Goal: Task Accomplishment & Management: Use online tool/utility

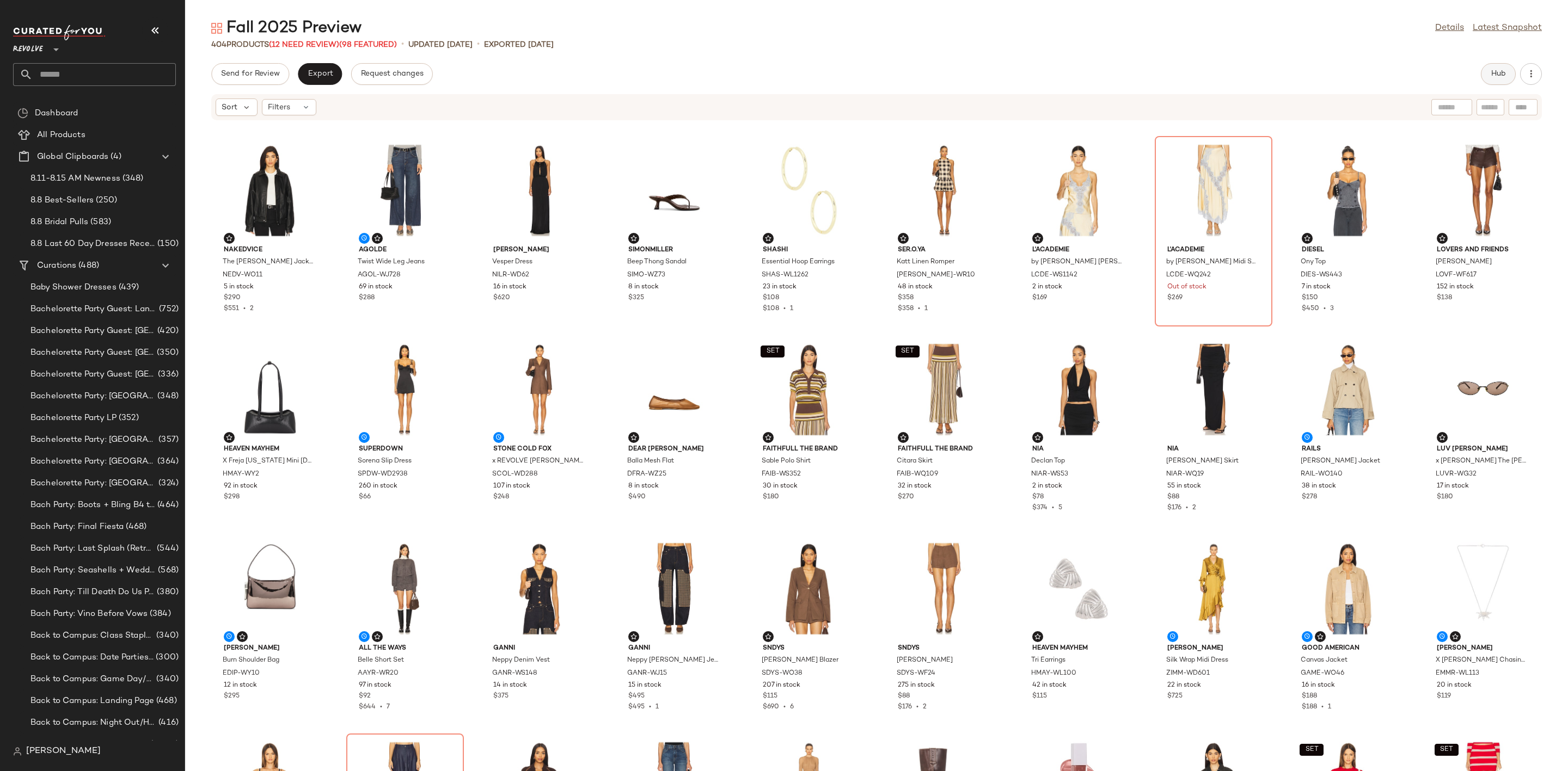
click at [1500, 71] on span "Hub" at bounding box center [1498, 74] width 16 height 9
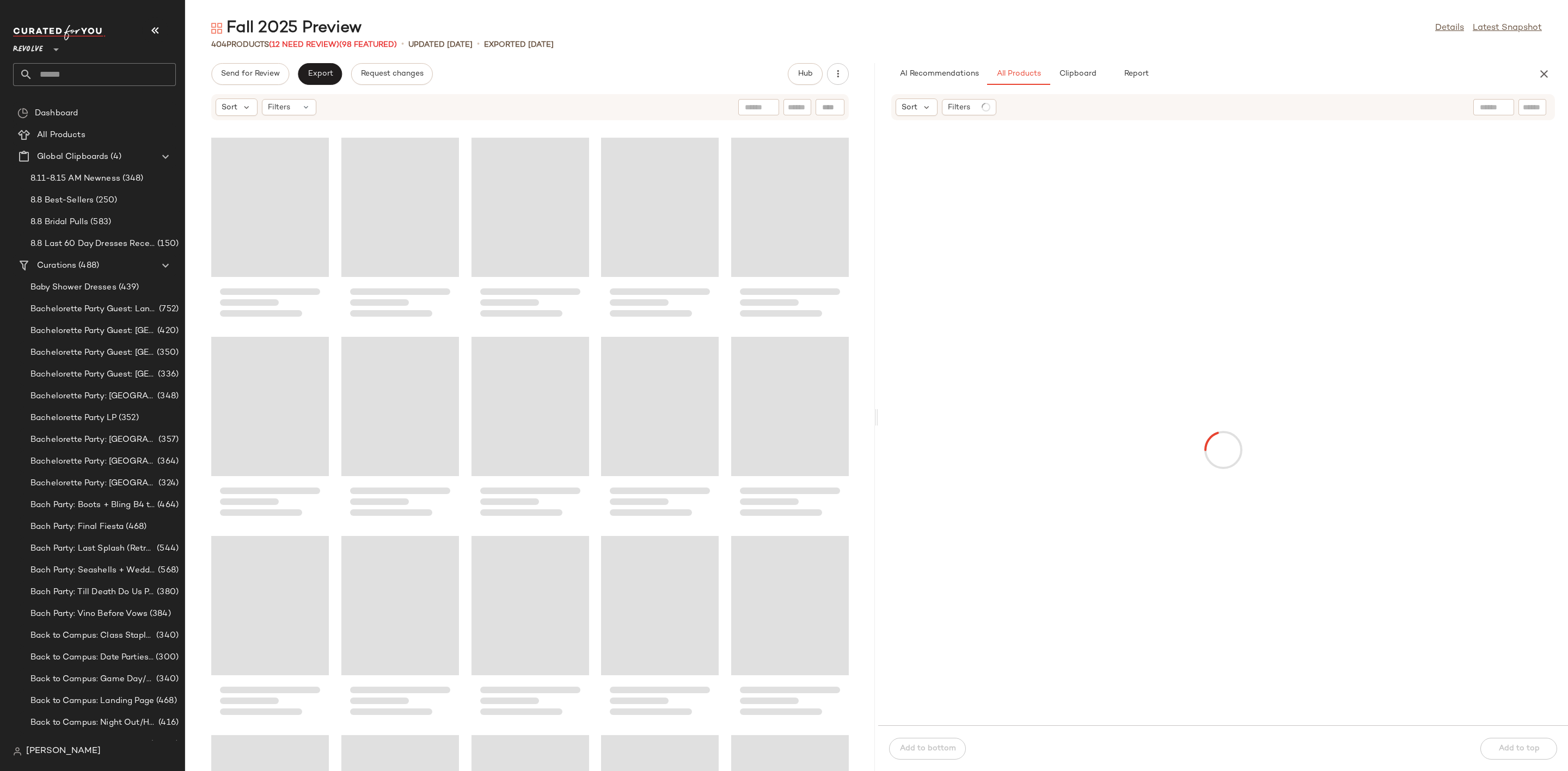
click at [1527, 105] on input "text" at bounding box center [1532, 108] width 19 height 12
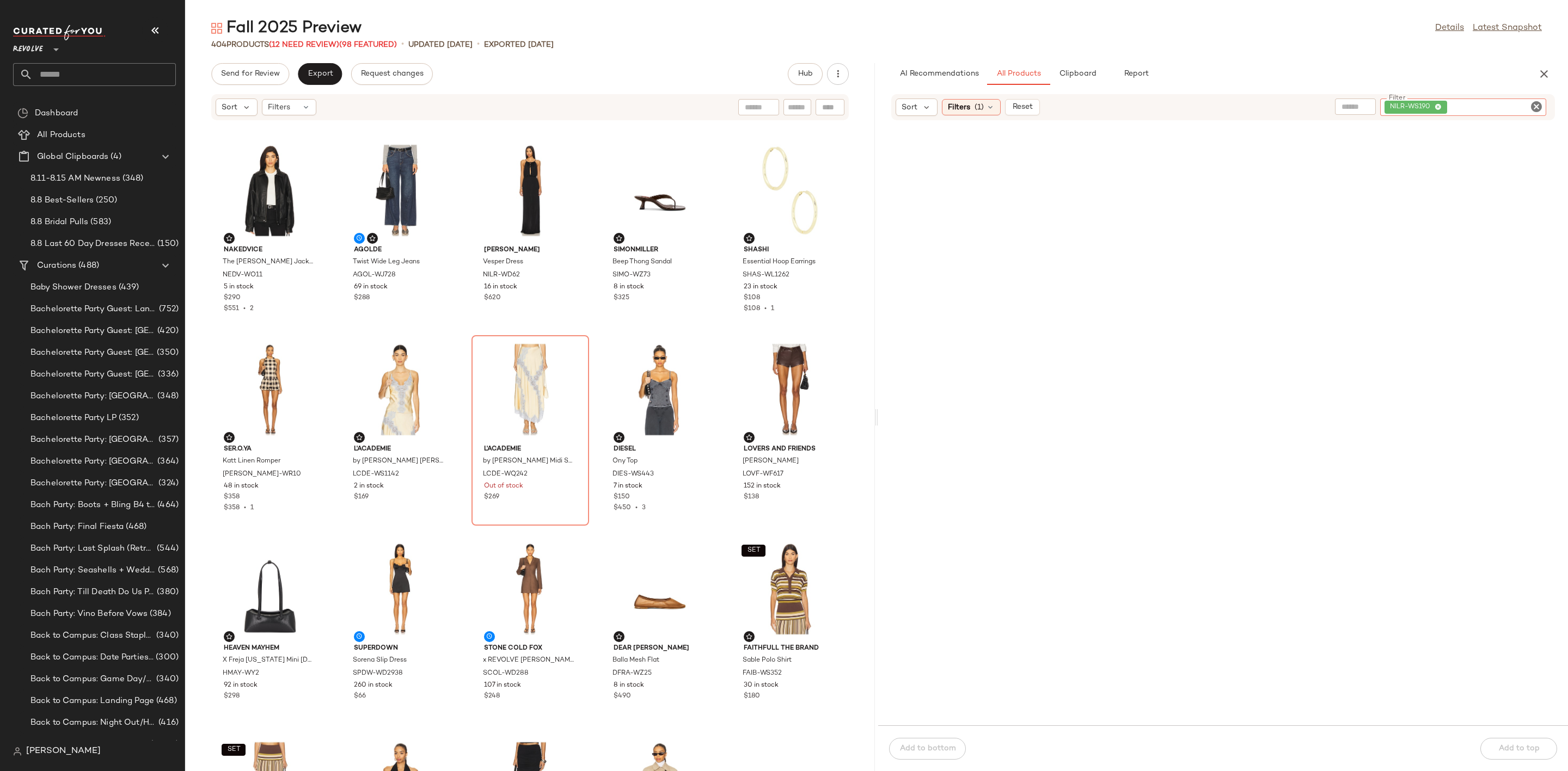
click at [1534, 101] on icon "Clear Filter" at bounding box center [1537, 107] width 13 height 13
paste input "**********"
type input "**********"
click at [1407, 95] on div "Sort Filters (1) Reset Filter ROFR-WD1030 Filter" at bounding box center [1223, 107] width 663 height 26
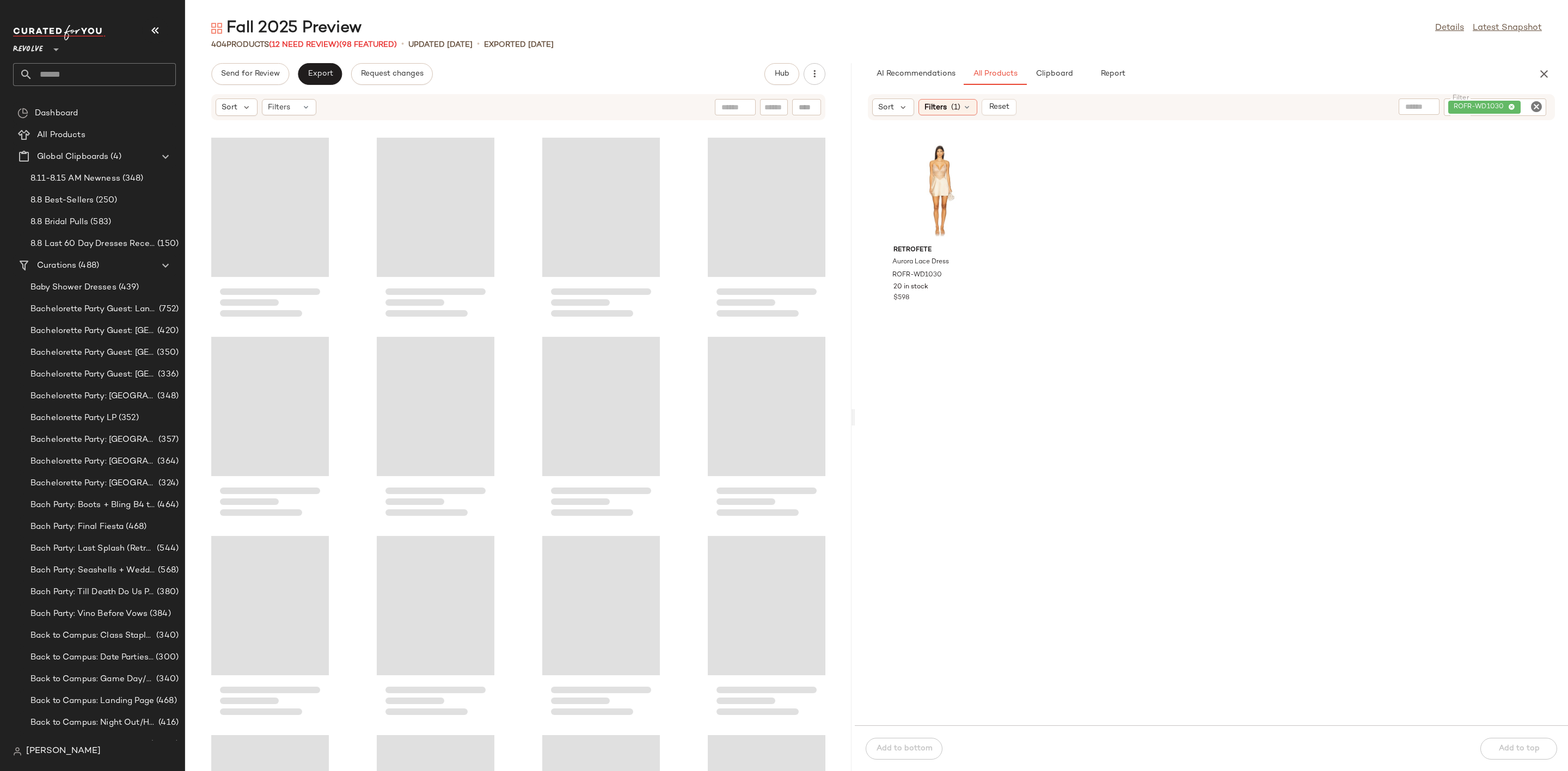
drag, startPoint x: 874, startPoint y: 414, endPoint x: 853, endPoint y: 415, distance: 21.0
click at [853, 415] on div "Fall 2025 Preview Details Latest Snapshot 404 Products (12 Need Review) (98 Fea…" at bounding box center [877, 394] width 1383 height 754
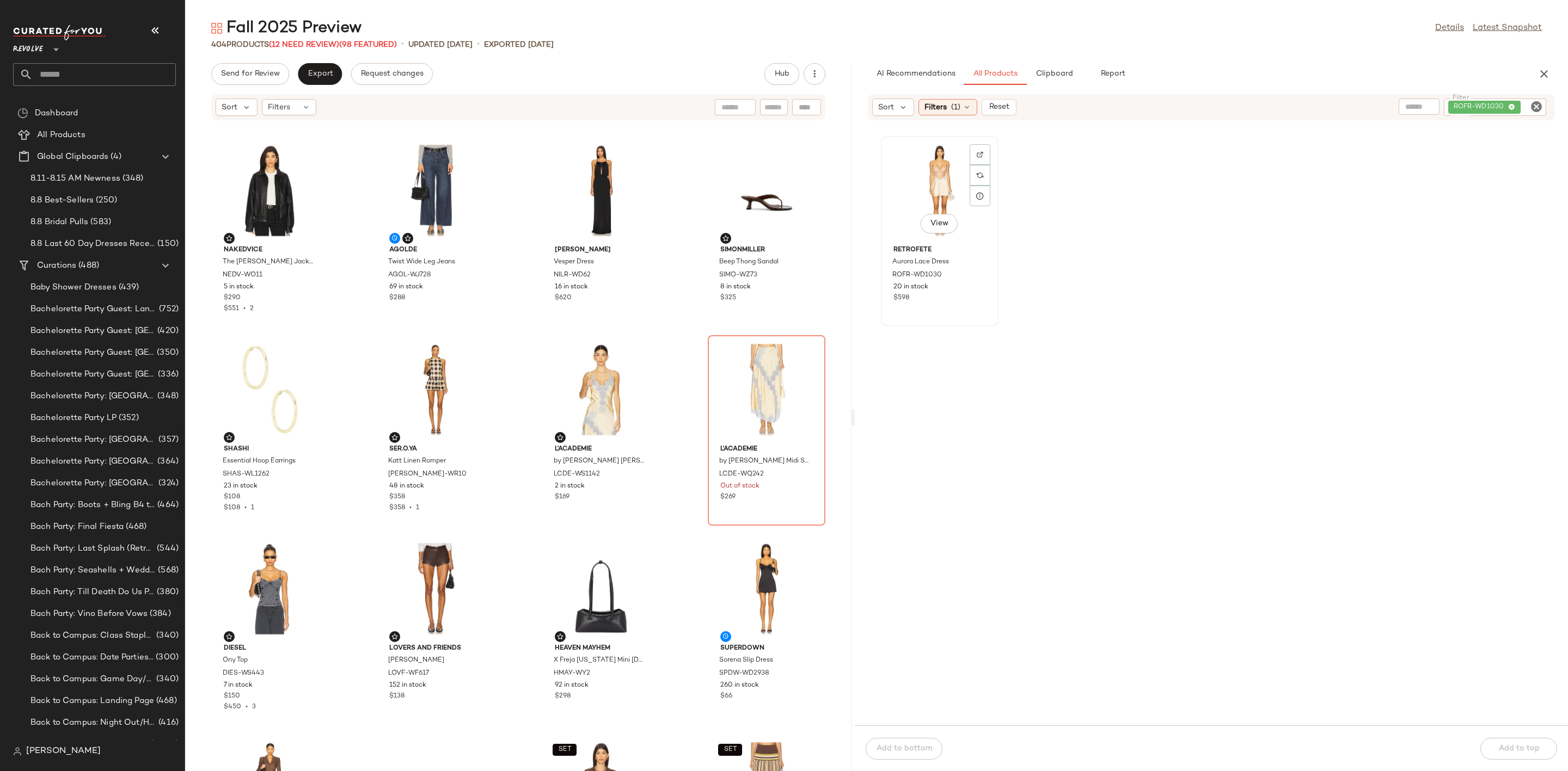
click at [934, 179] on div "View" at bounding box center [939, 190] width 110 height 101
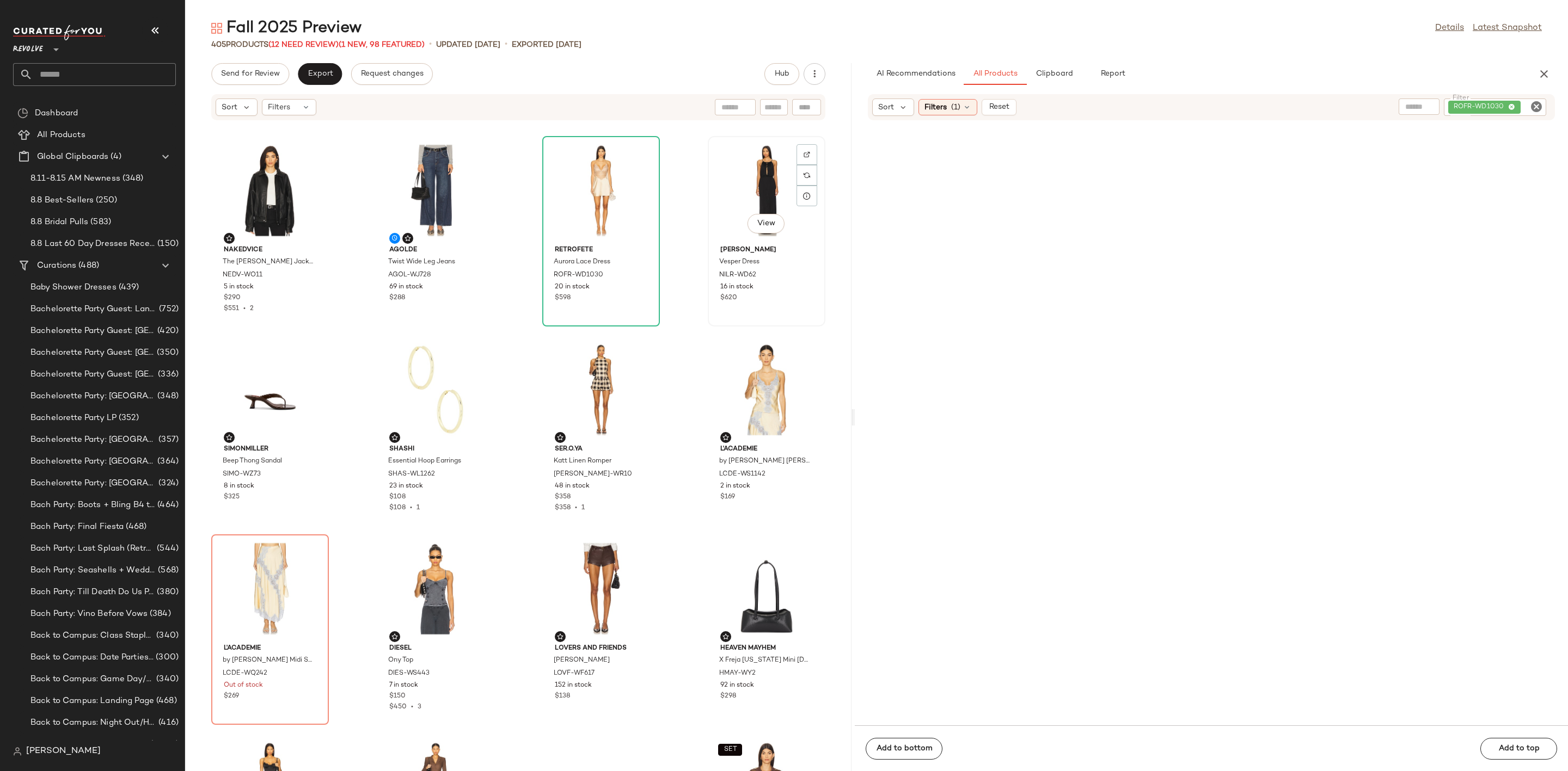
click at [731, 171] on div "View" at bounding box center [766, 190] width 110 height 101
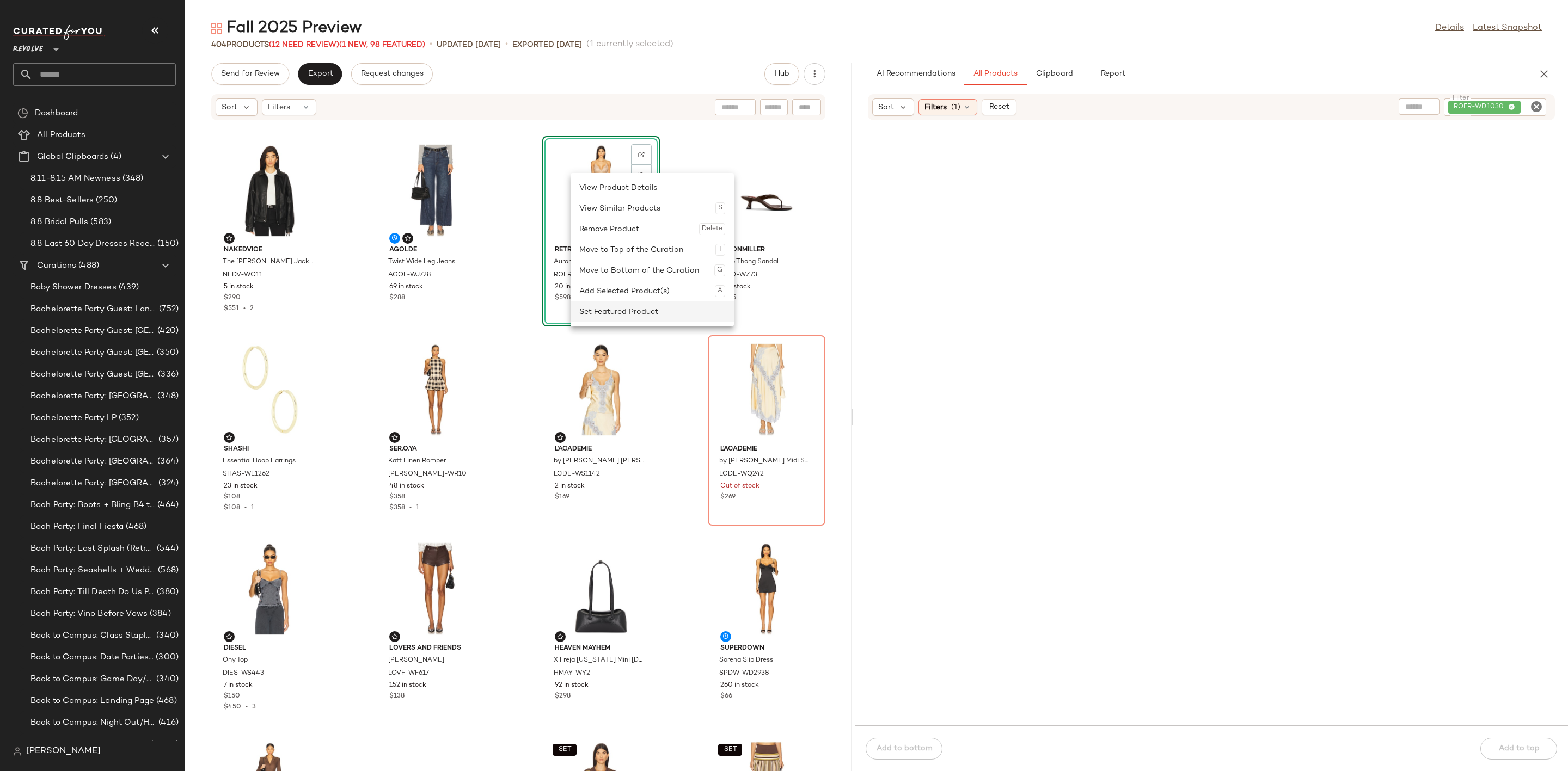
click at [587, 312] on div "Set Featured Product" at bounding box center [652, 311] width 146 height 21
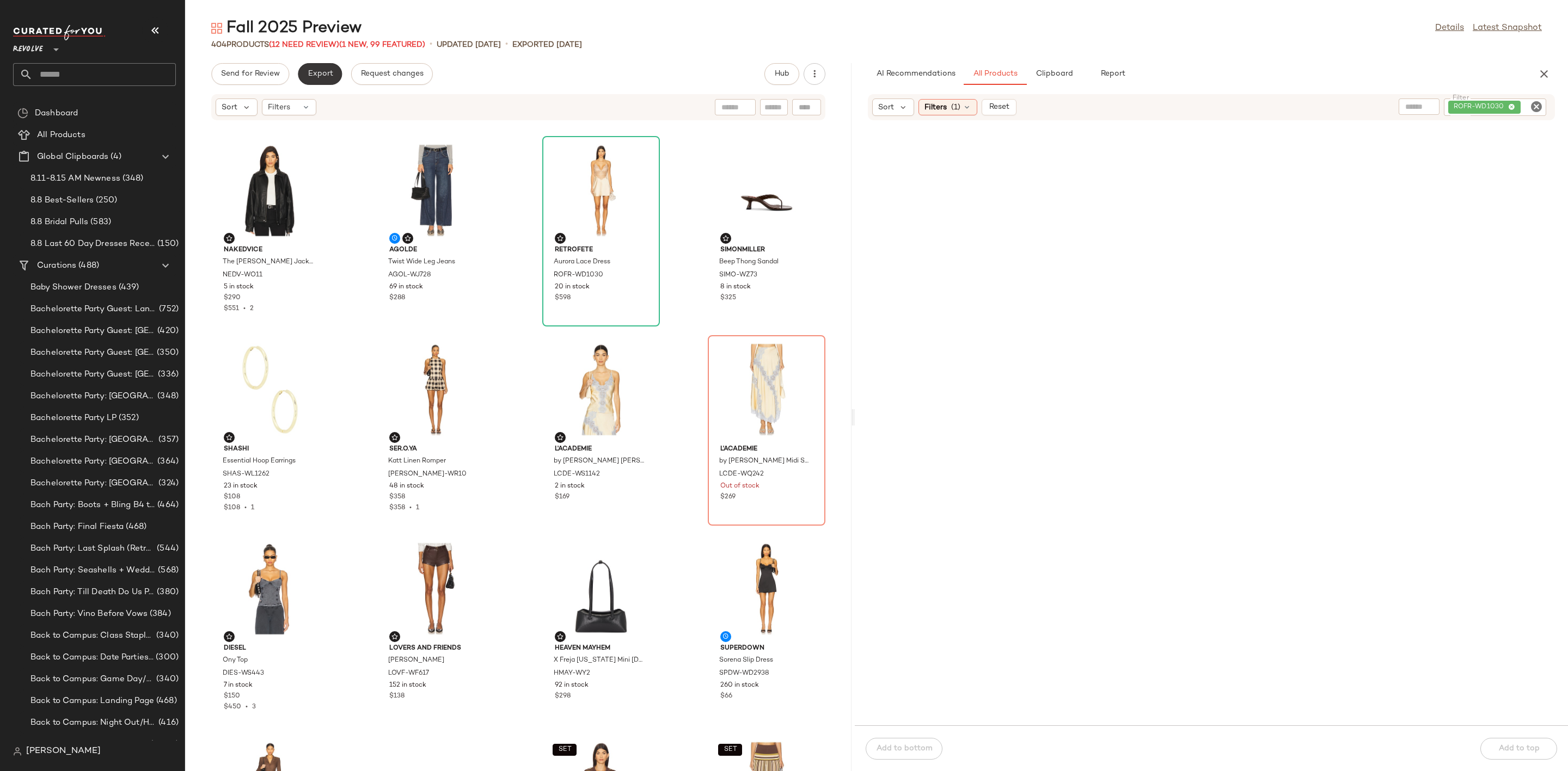
click at [314, 81] on button "Export" at bounding box center [320, 74] width 44 height 21
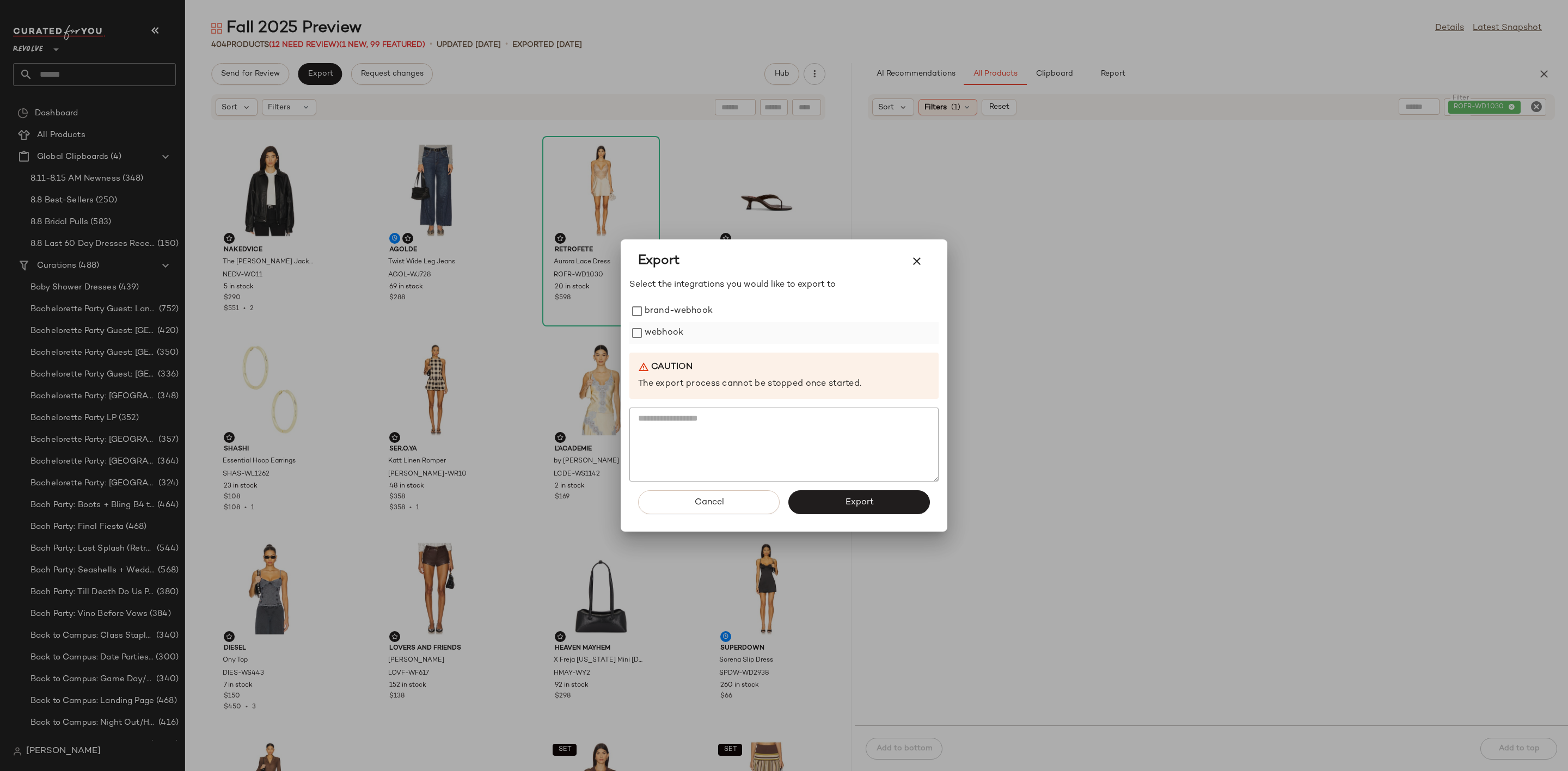
click at [676, 330] on label "webhook" at bounding box center [663, 333] width 39 height 21
drag, startPoint x: 861, startPoint y: 519, endPoint x: 858, endPoint y: 507, distance: 12.4
click at [859, 515] on div "Cancel Export" at bounding box center [784, 507] width 309 height 50
click at [858, 507] on span "Export" at bounding box center [859, 502] width 29 height 11
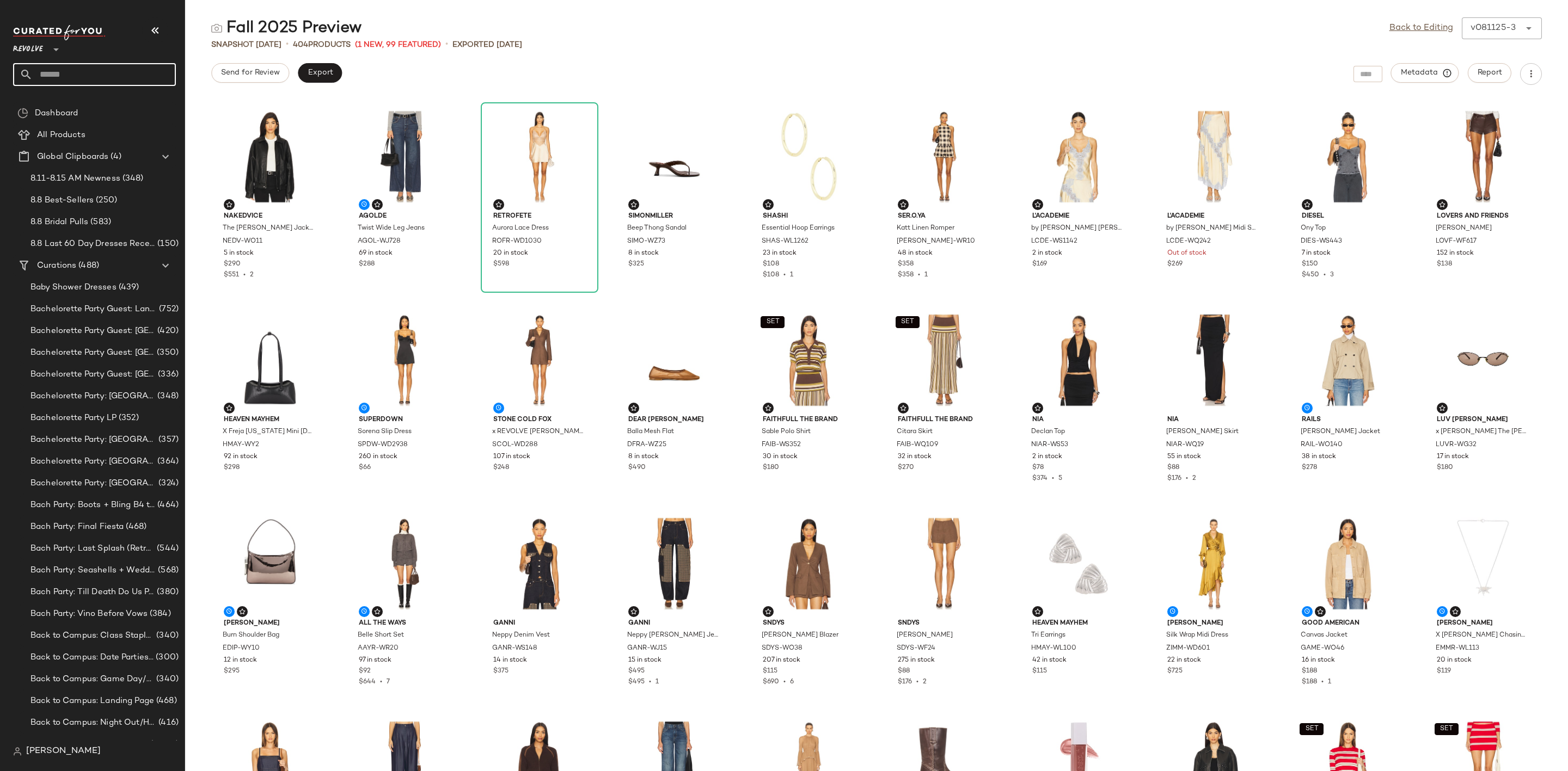
click at [84, 65] on input "text" at bounding box center [105, 75] width 143 height 23
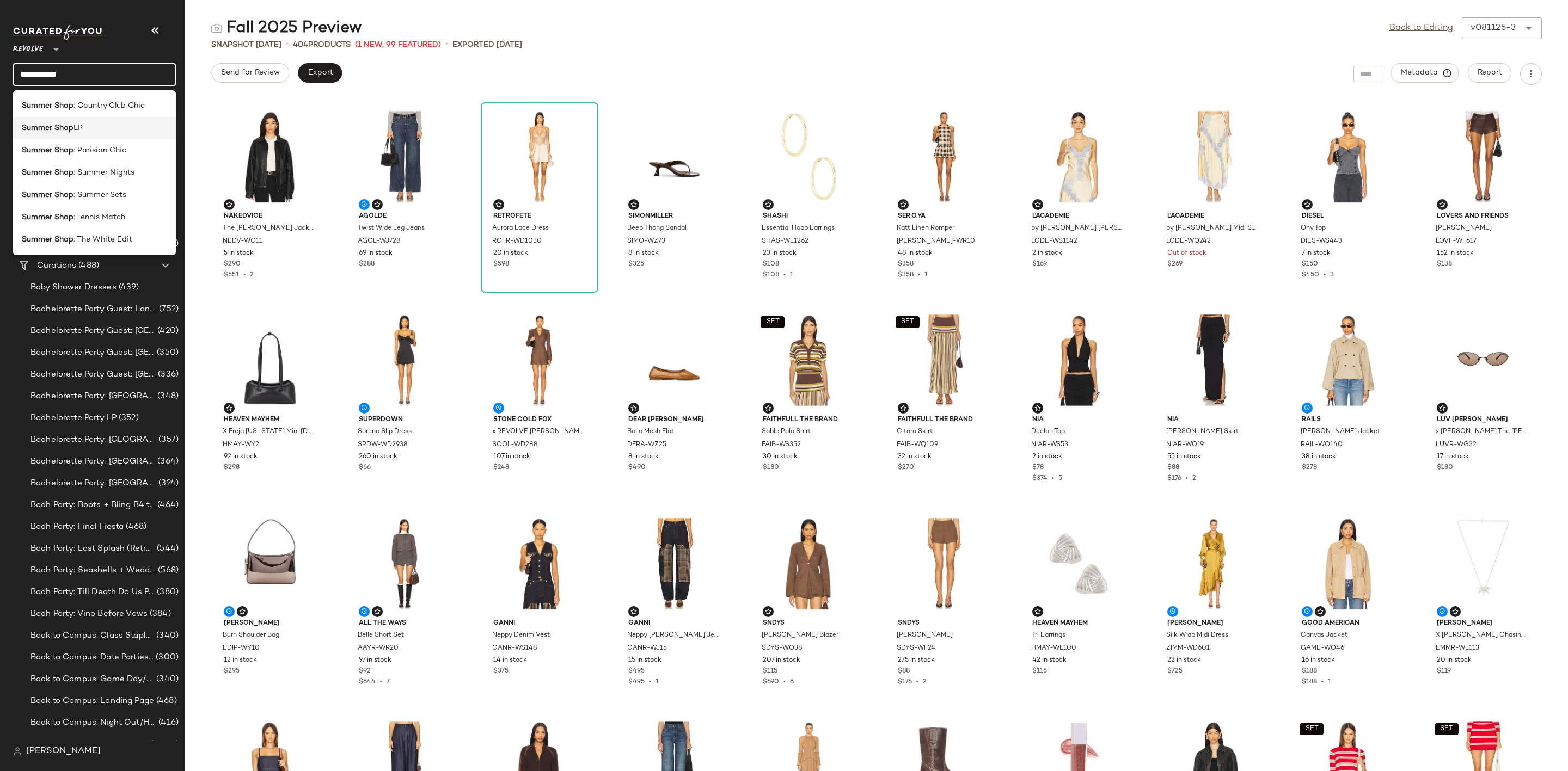
type input "**********"
click at [76, 129] on span "LP" at bounding box center [77, 128] width 9 height 12
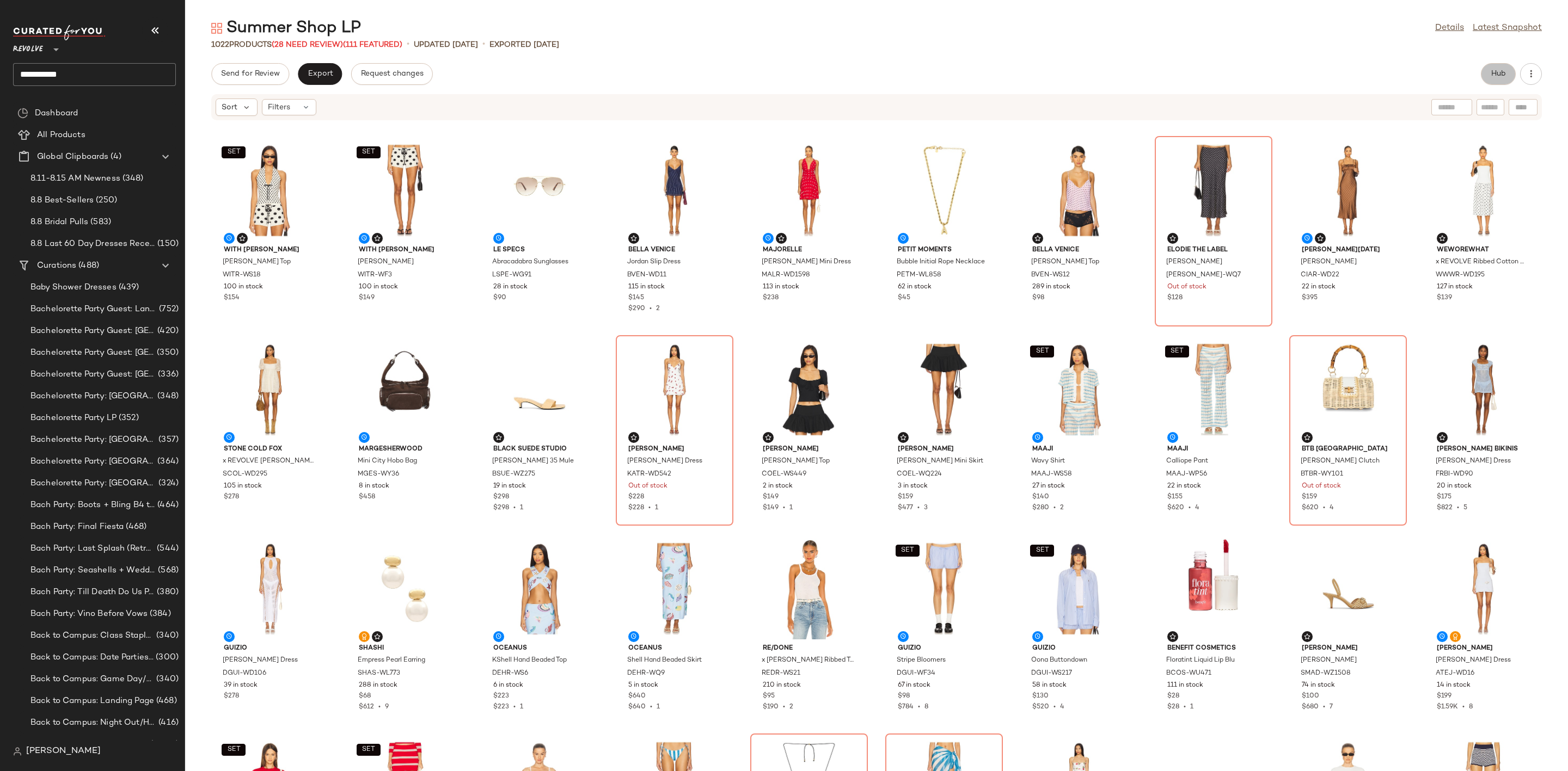
click at [1496, 79] on button "Hub" at bounding box center [1498, 74] width 35 height 21
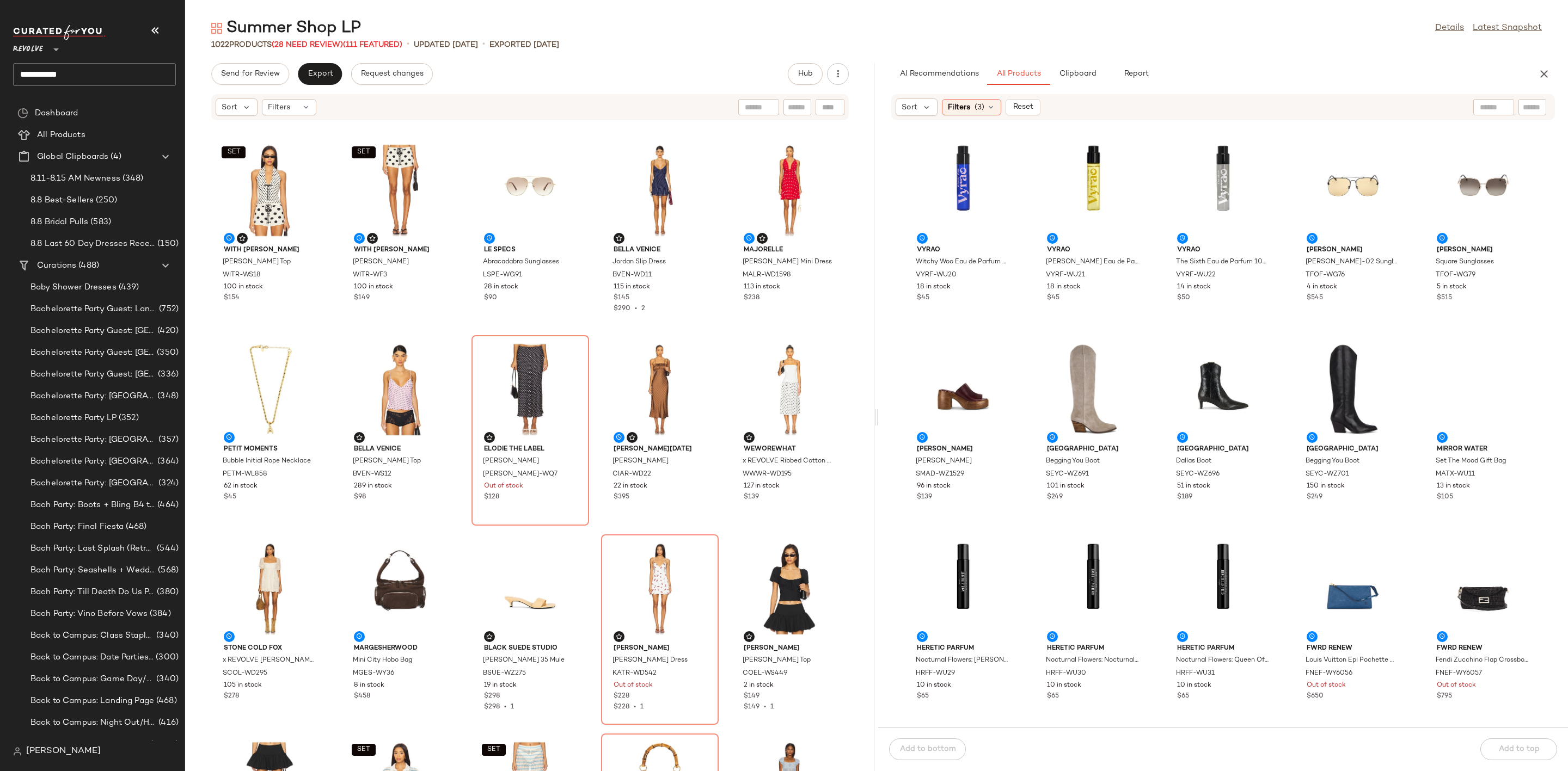
click at [1539, 110] on input "text" at bounding box center [1532, 108] width 19 height 12
paste input "**********"
type input "**********"
type button "CompanyProducts"
click at [1426, 70] on div "AI Recommendations All Products Clipboard Report" at bounding box center [1205, 74] width 629 height 21
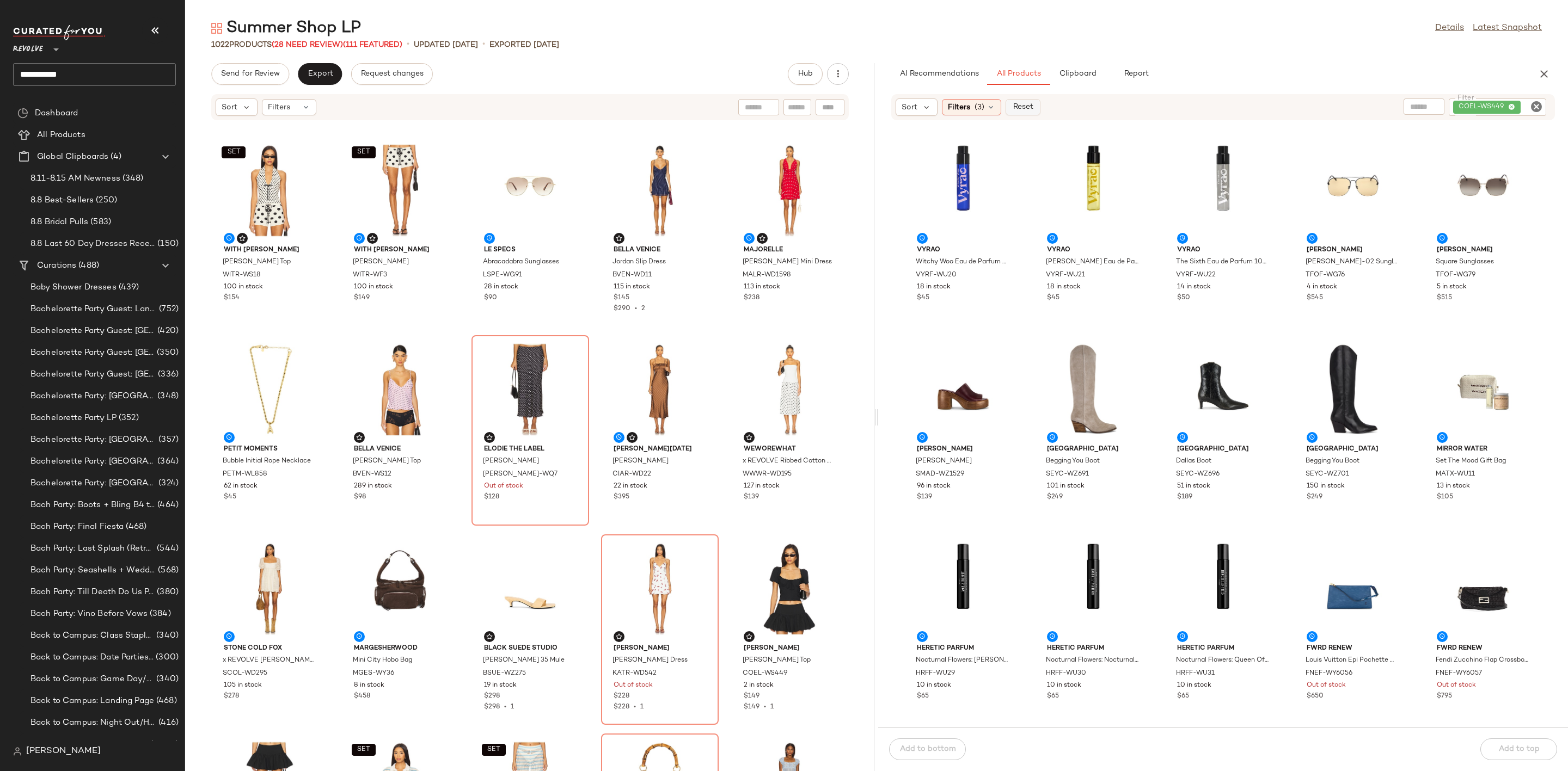
click at [1020, 108] on span "Reset" at bounding box center [1022, 107] width 21 height 9
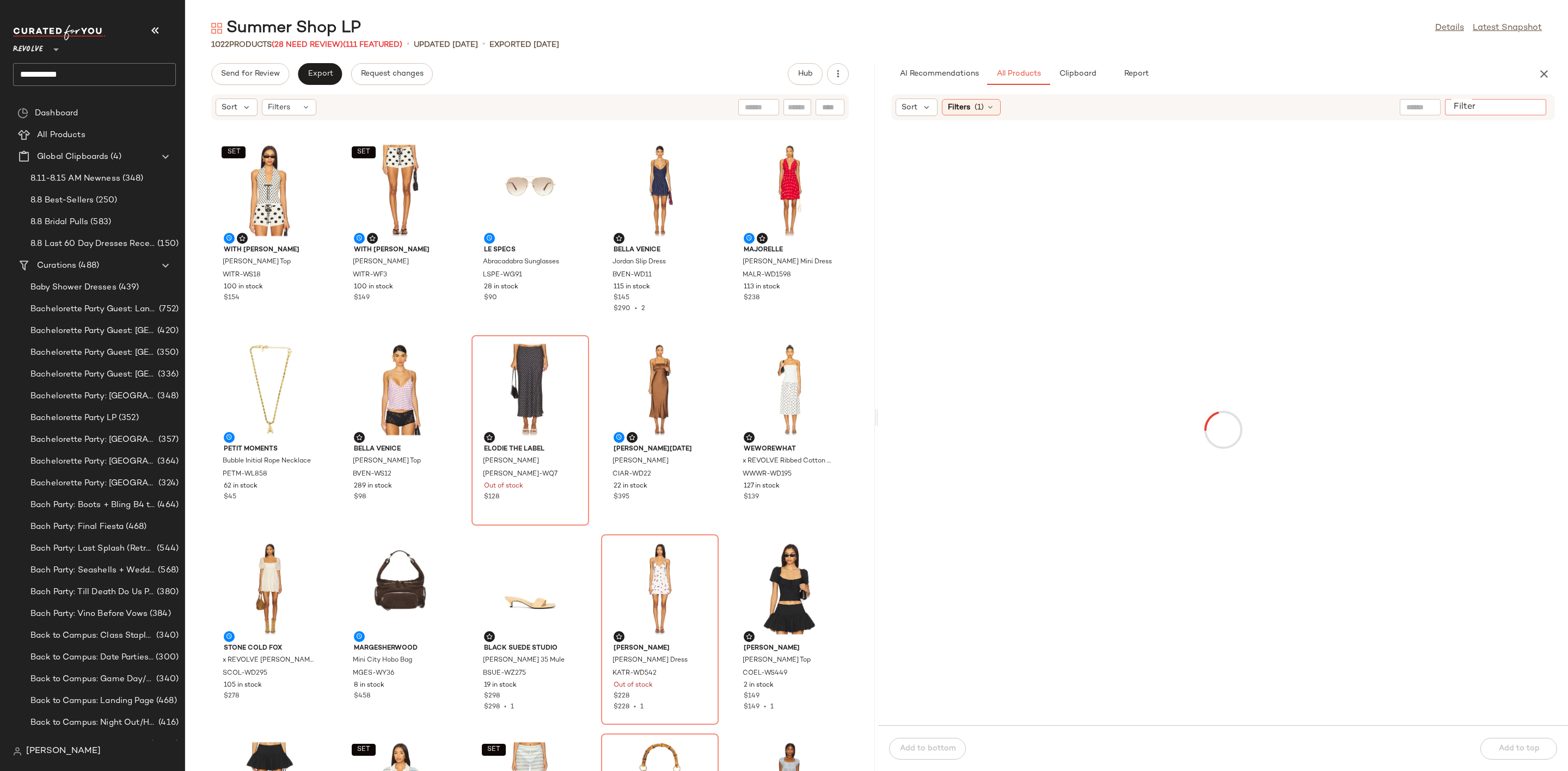
click at [1540, 105] on input "Filter" at bounding box center [1495, 108] width 92 height 12
paste input "**********"
type input "**********"
click at [1368, 77] on div "AI Recommendations All Products Clipboard Report" at bounding box center [1205, 74] width 629 height 21
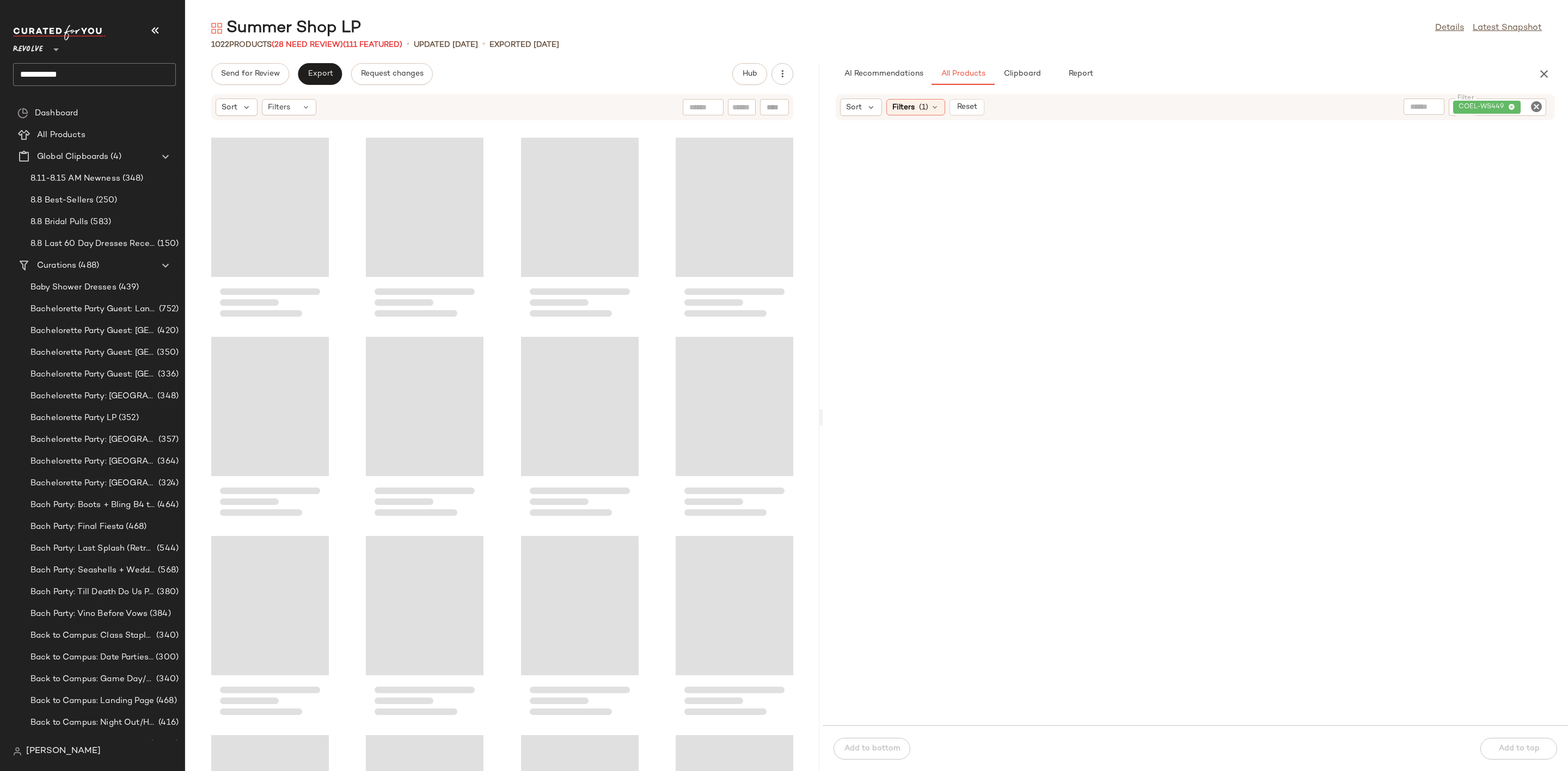
drag, startPoint x: 877, startPoint y: 419, endPoint x: 746, endPoint y: 415, distance: 131.1
click at [821, 433] on div "Summer Shop LP Details Latest Snapshot 1022 Products (28 Need Review) (111 Feat…" at bounding box center [877, 394] width 1383 height 754
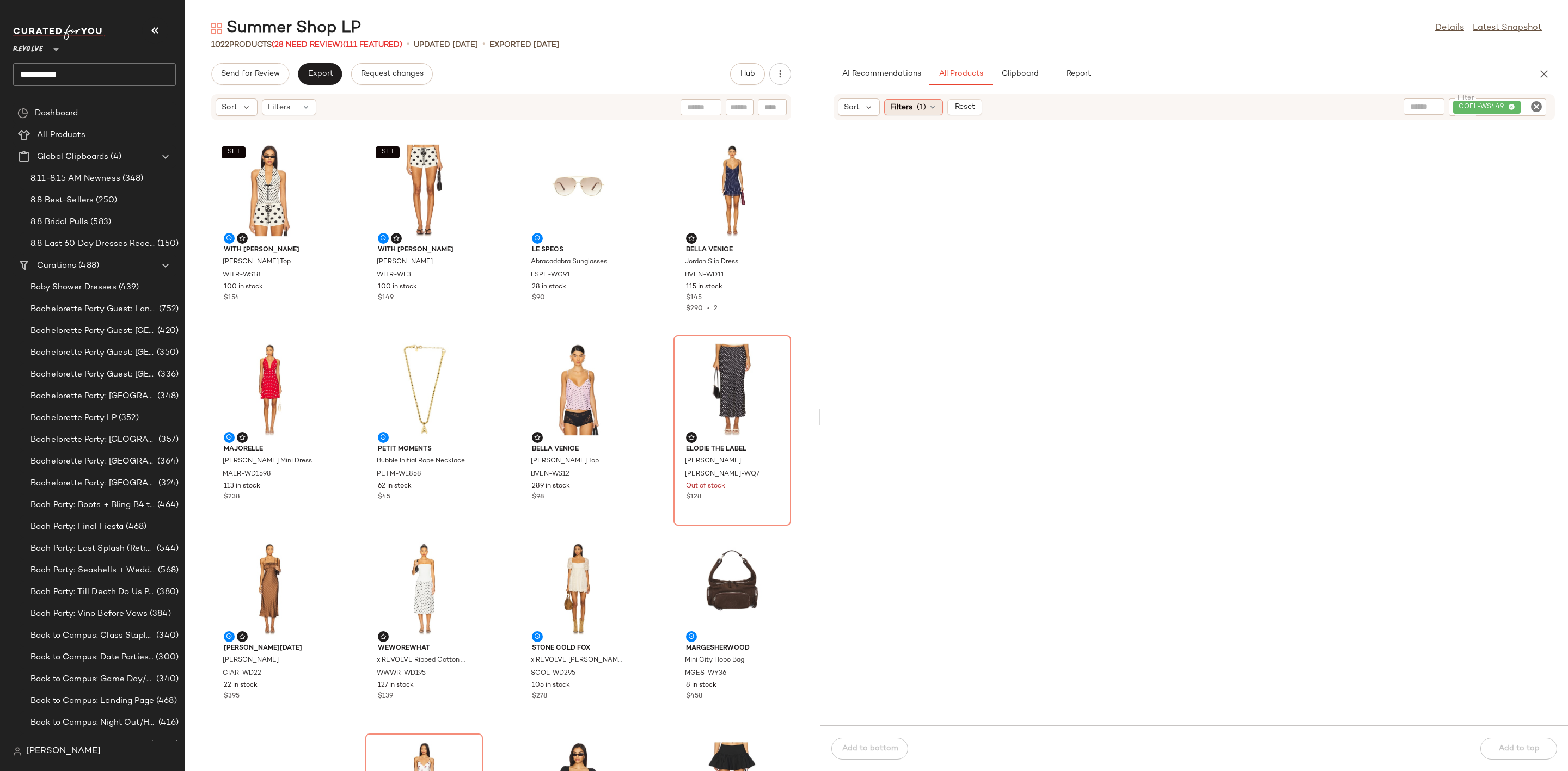
click at [923, 100] on div "Filters (1)" at bounding box center [913, 107] width 59 height 16
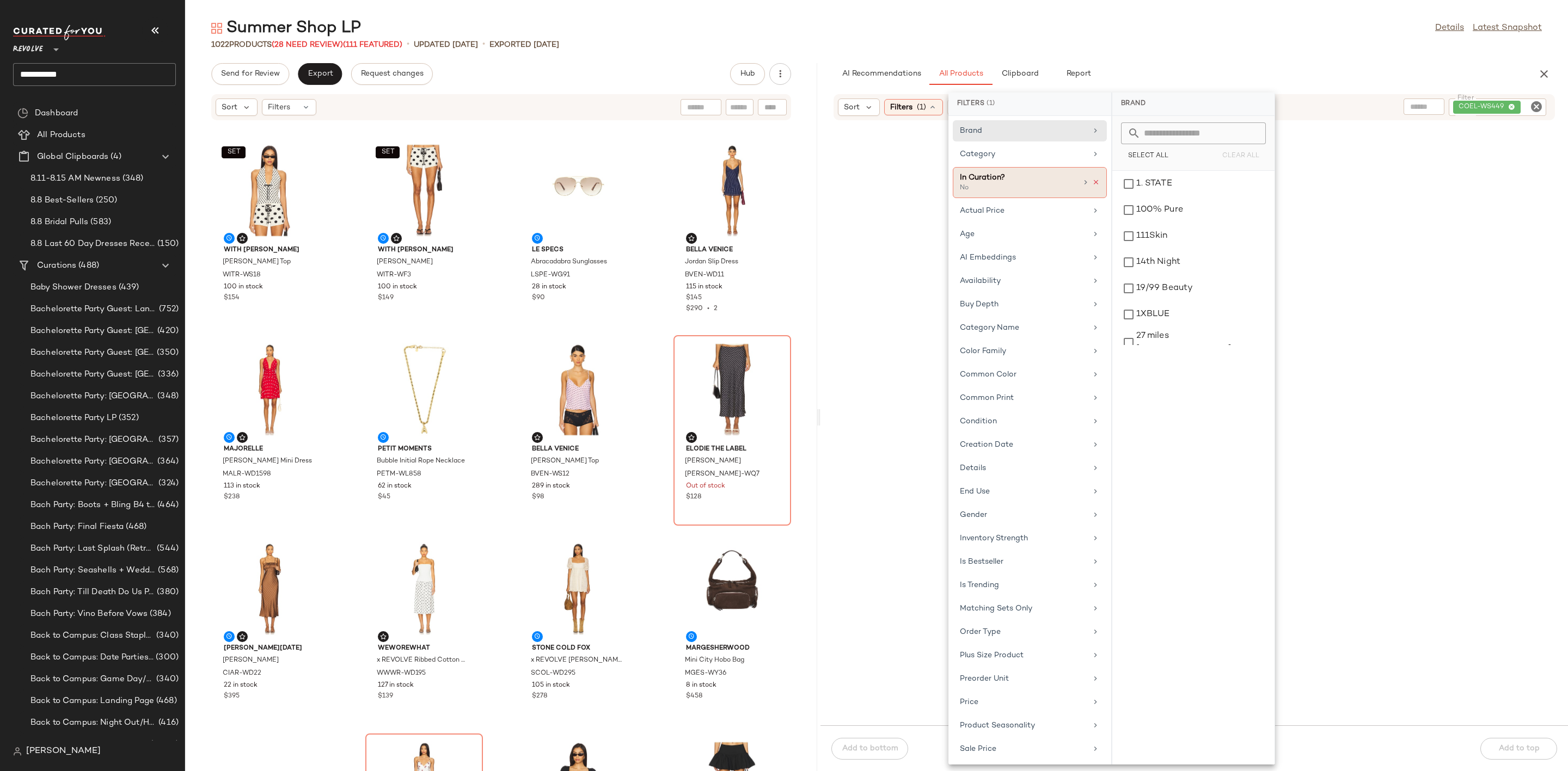
click at [1093, 183] on icon at bounding box center [1095, 182] width 7 height 7
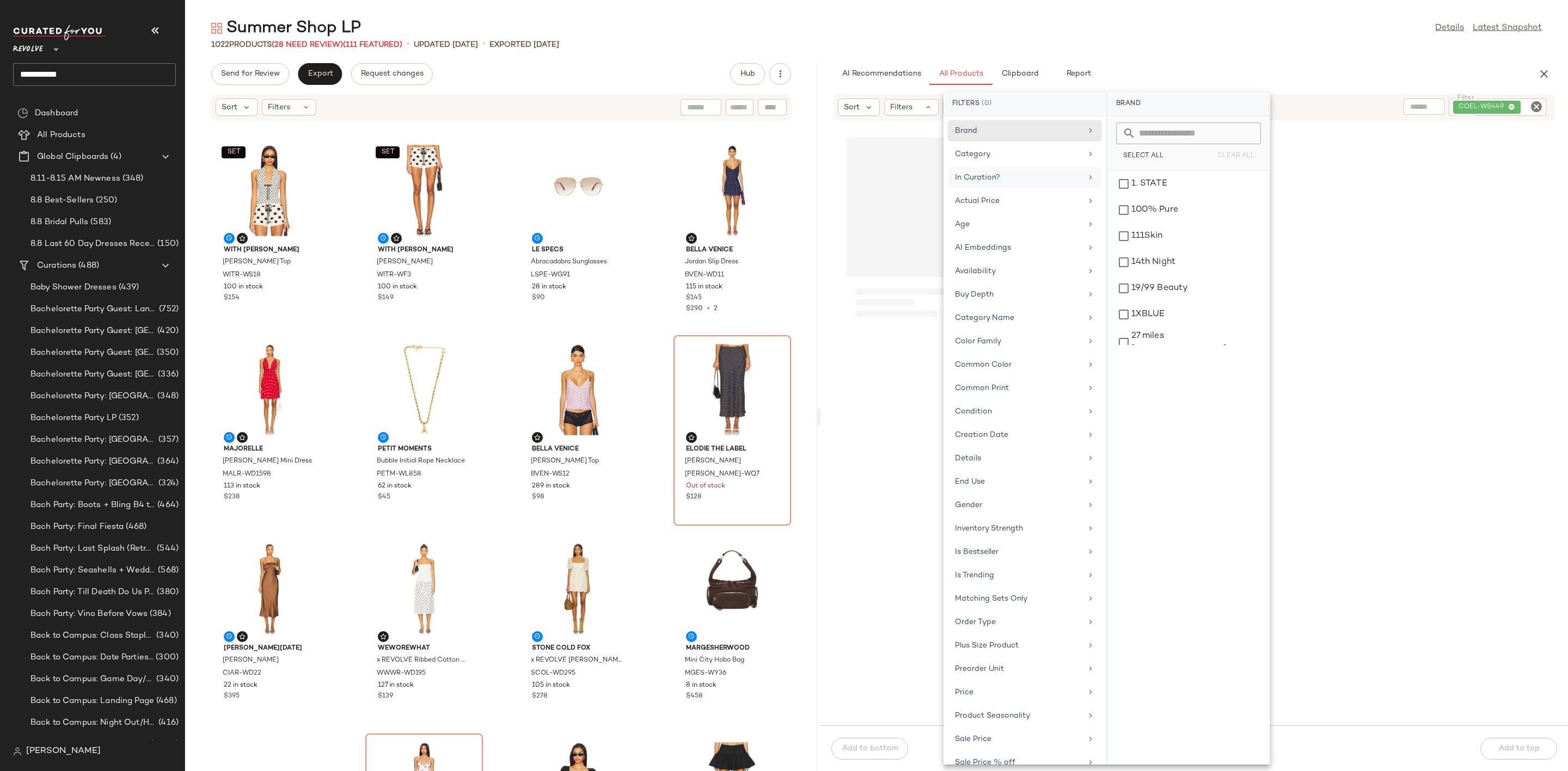
click at [1200, 64] on div "AI Recommendations All Products Clipboard Report" at bounding box center [1177, 74] width 686 height 21
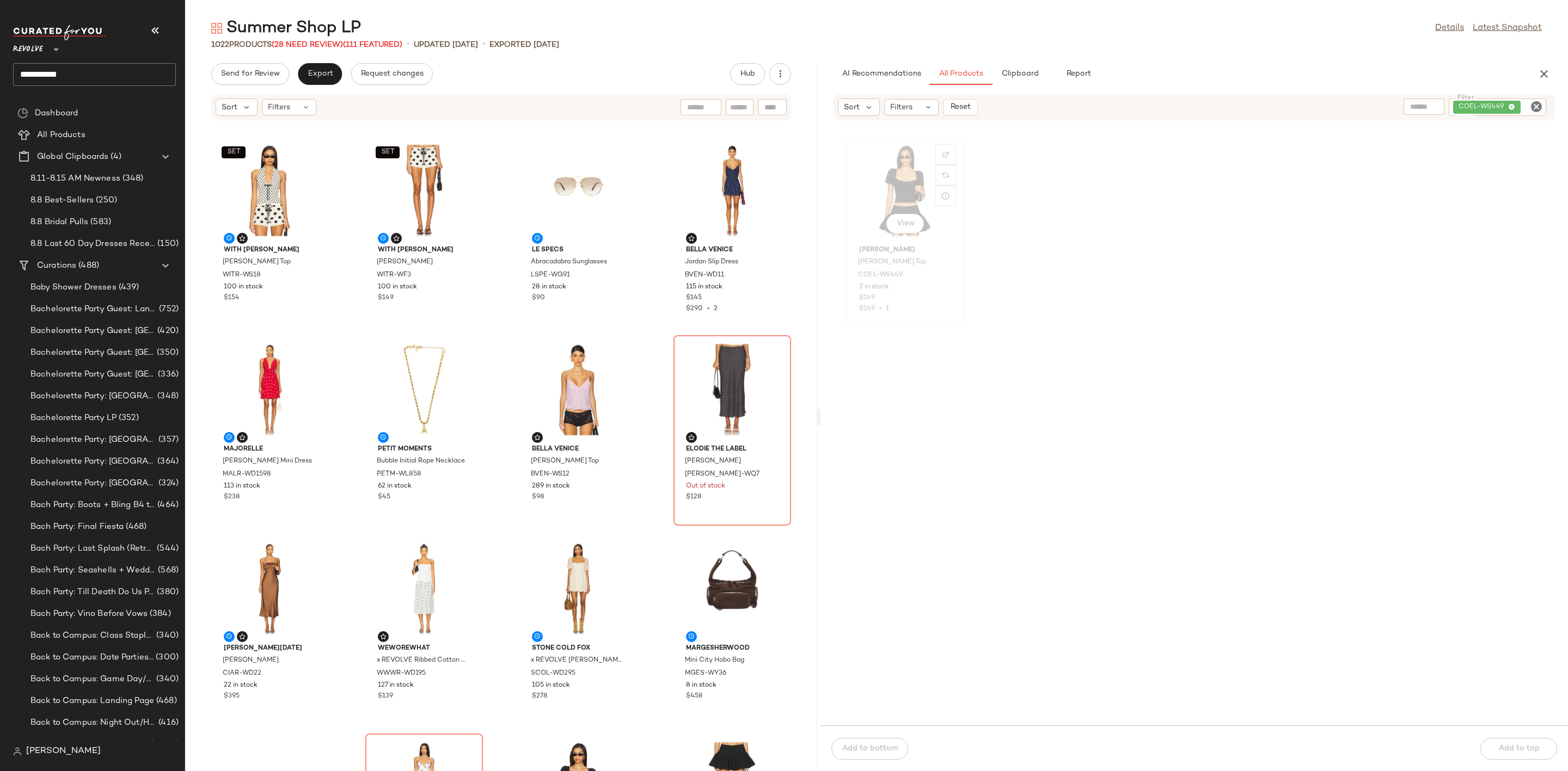
click at [899, 174] on div "View" at bounding box center [905, 190] width 110 height 101
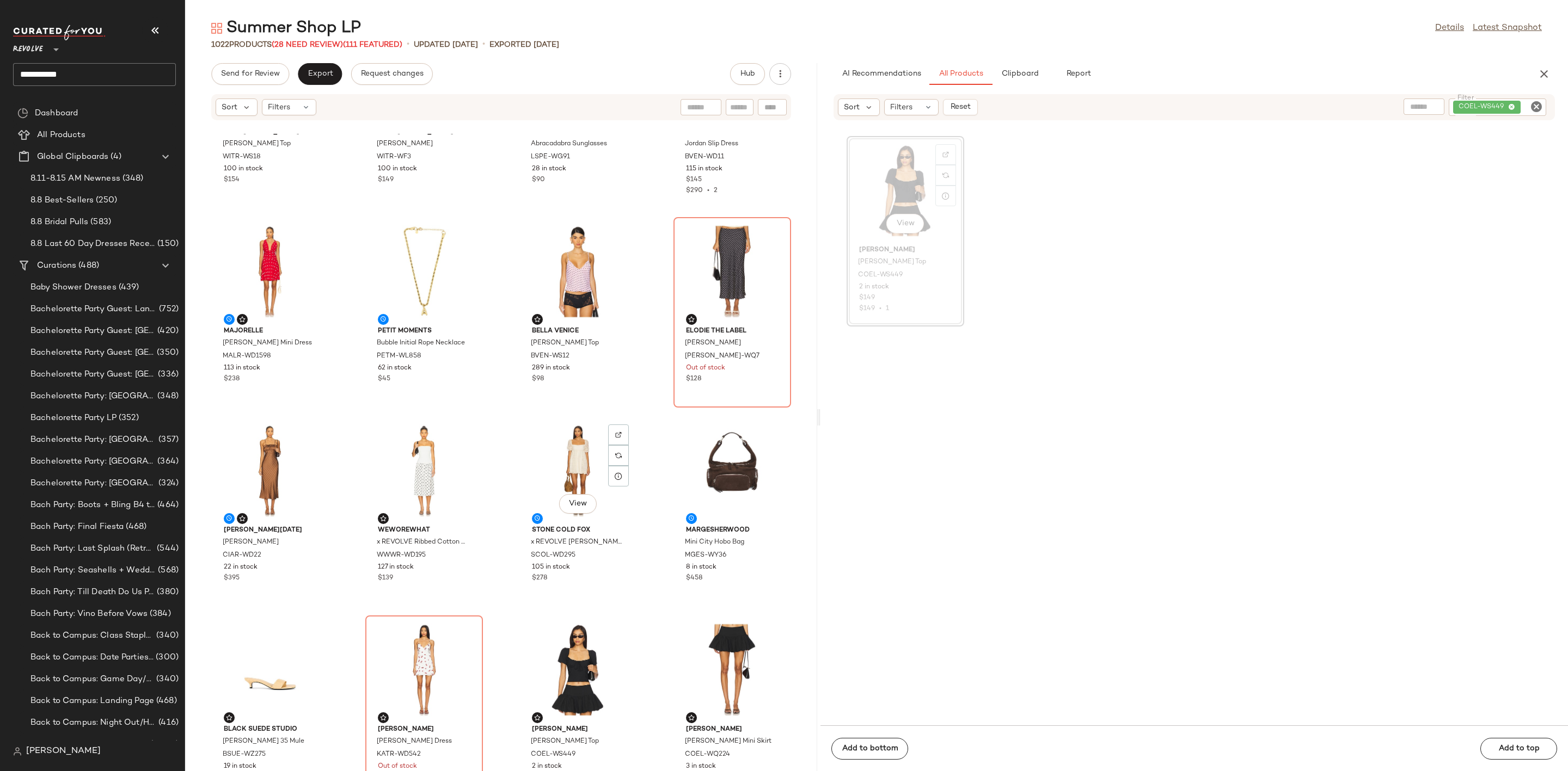
scroll to position [82, 0]
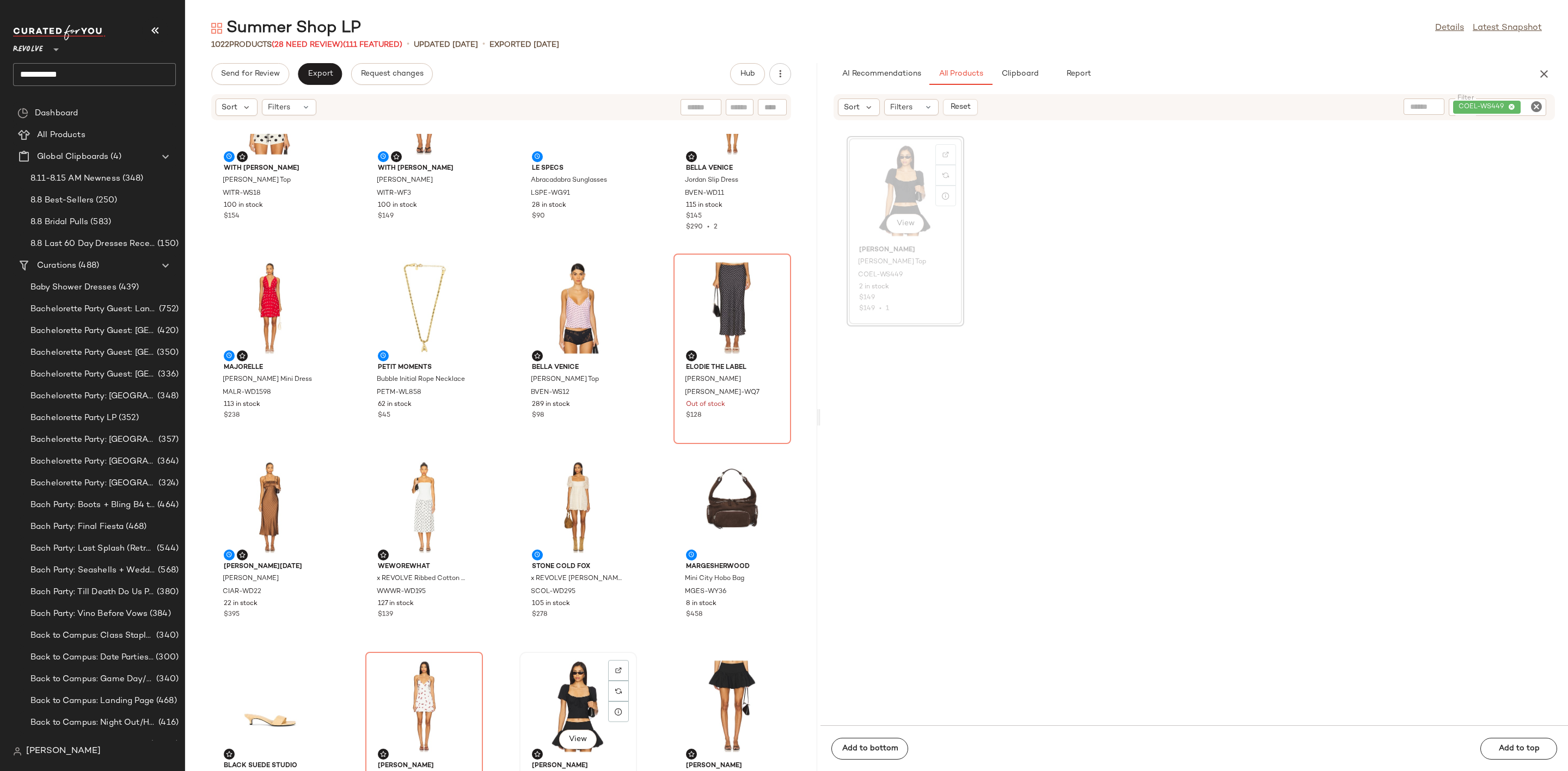
click at [548, 692] on div "View" at bounding box center [578, 706] width 110 height 101
click at [700, 661] on div "View" at bounding box center [732, 706] width 110 height 101
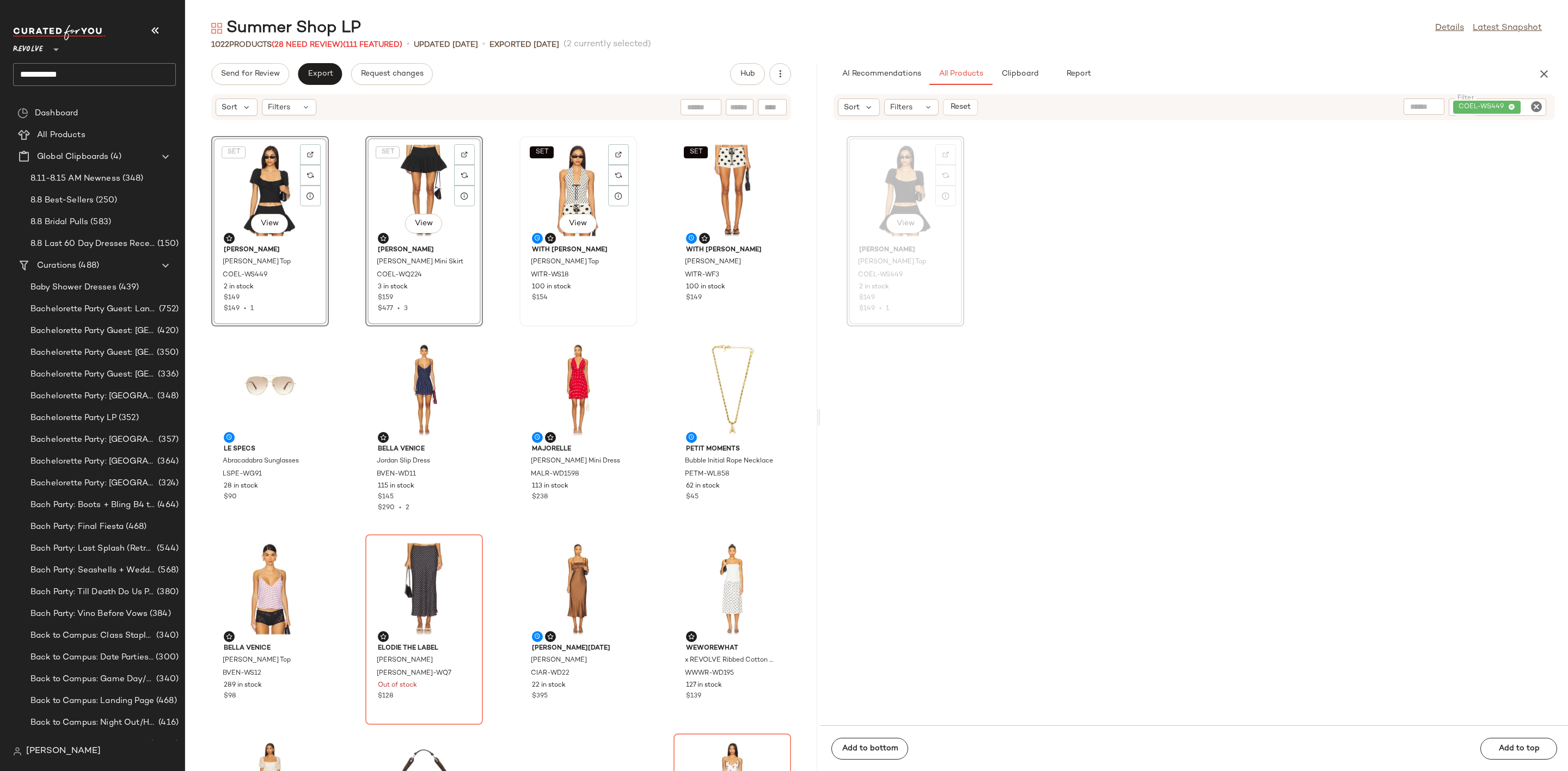
click at [547, 165] on div "SET View" at bounding box center [578, 190] width 110 height 101
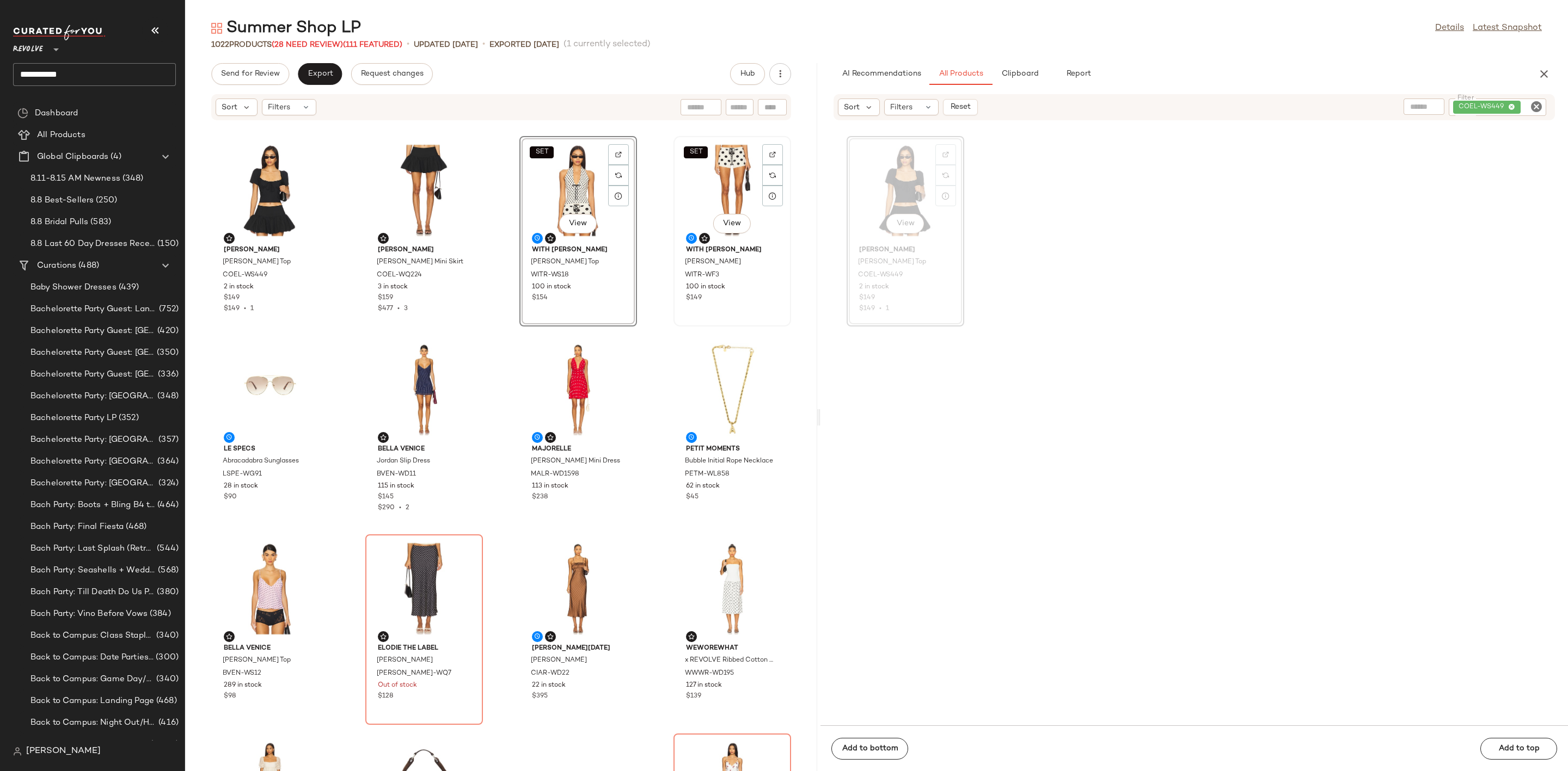
click at [710, 181] on div "SET View" at bounding box center [732, 190] width 110 height 101
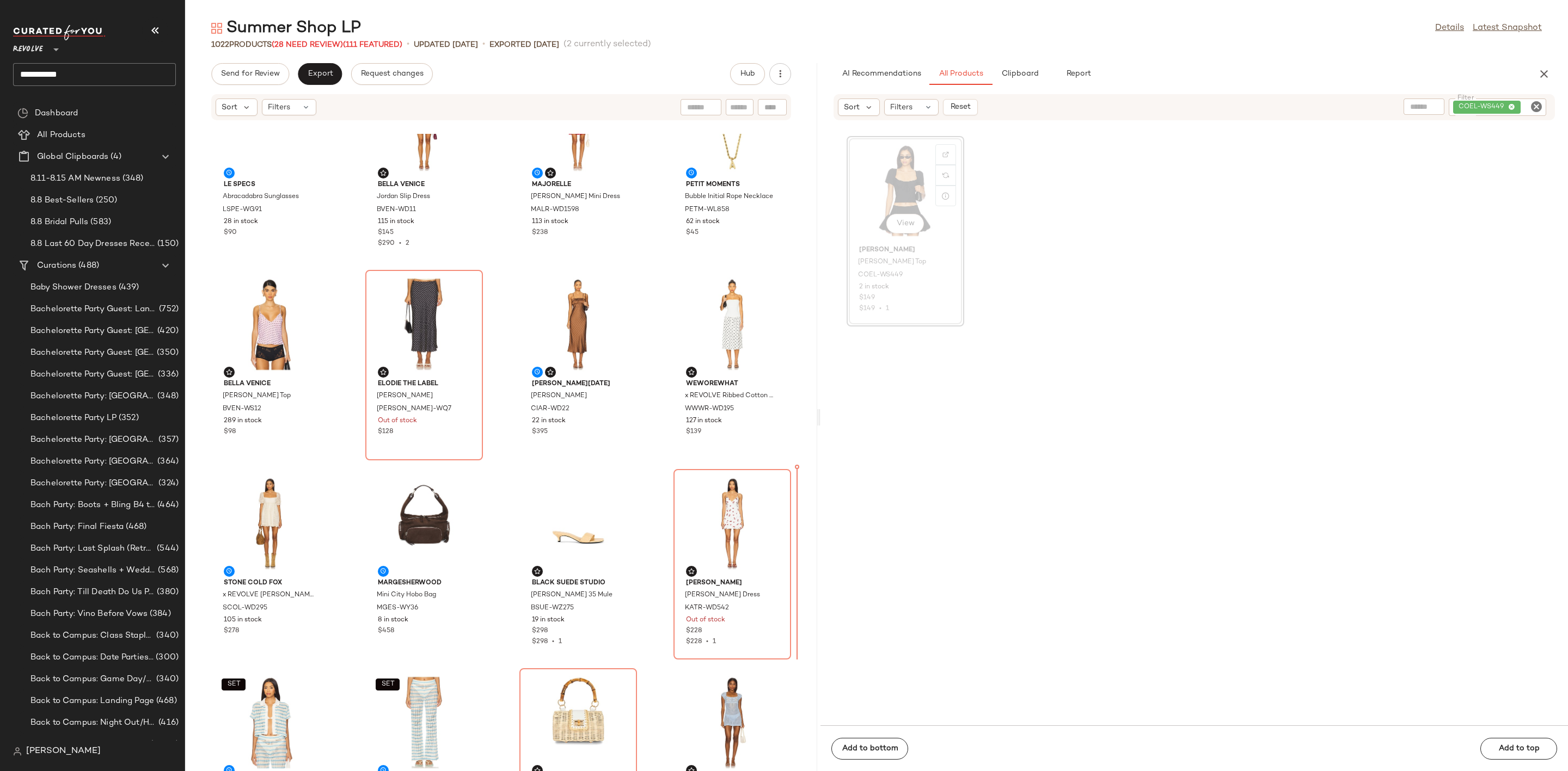
scroll to position [291, 0]
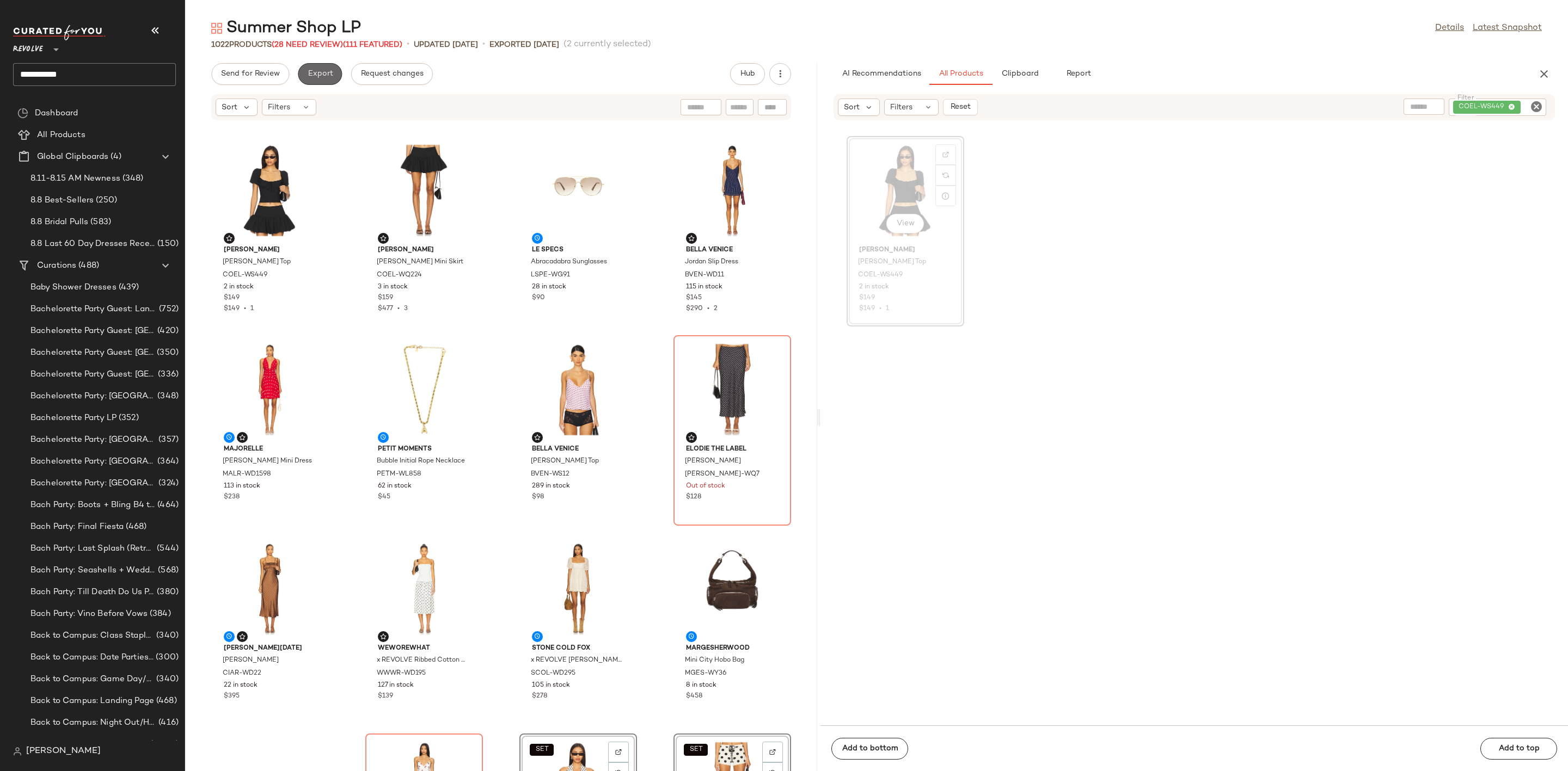
click at [319, 78] on span "Export" at bounding box center [320, 74] width 26 height 9
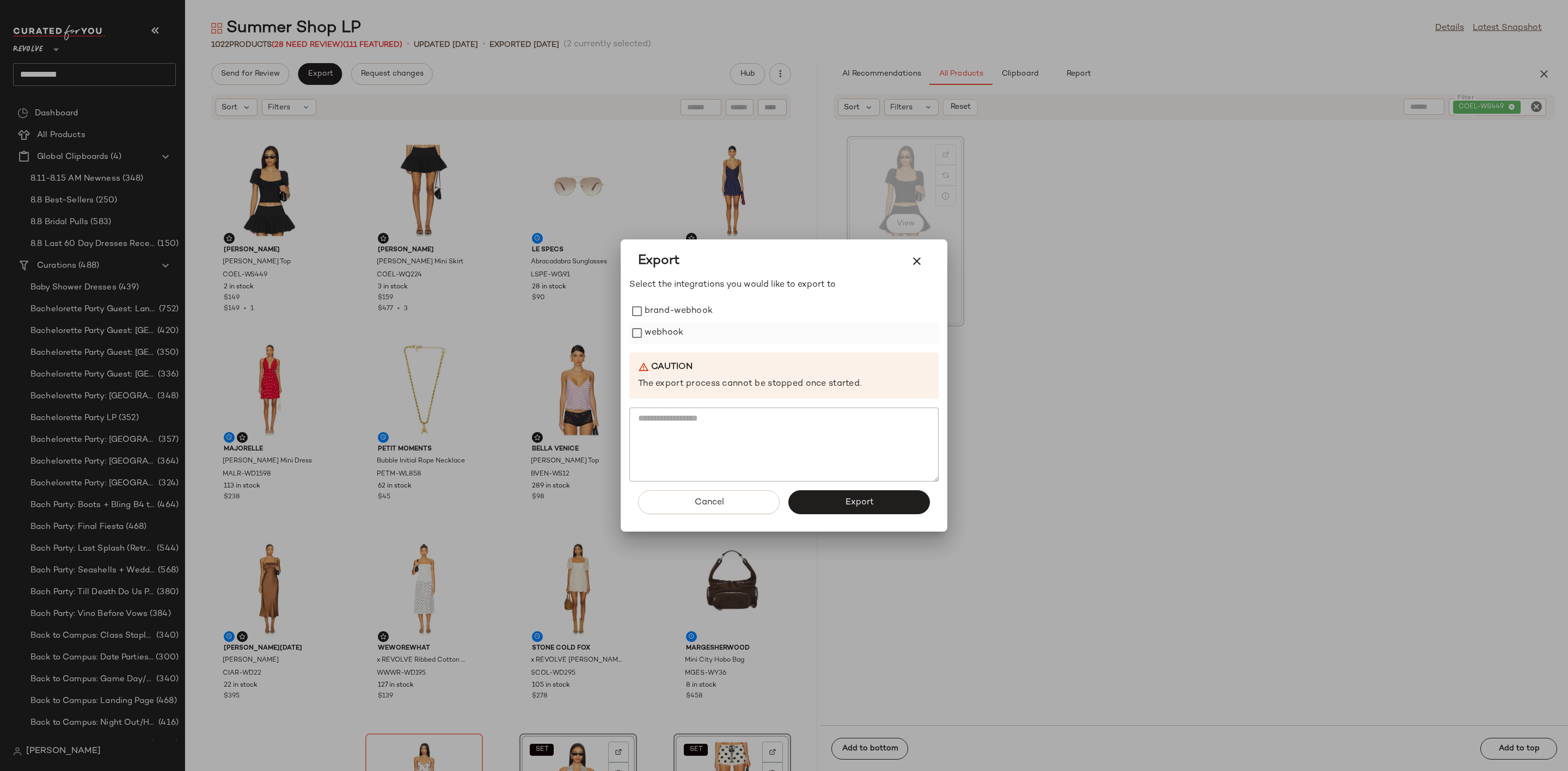
click at [654, 333] on label "webhook" at bounding box center [663, 333] width 39 height 21
click at [851, 503] on span "Export" at bounding box center [859, 502] width 29 height 11
